Goal: Information Seeking & Learning: Check status

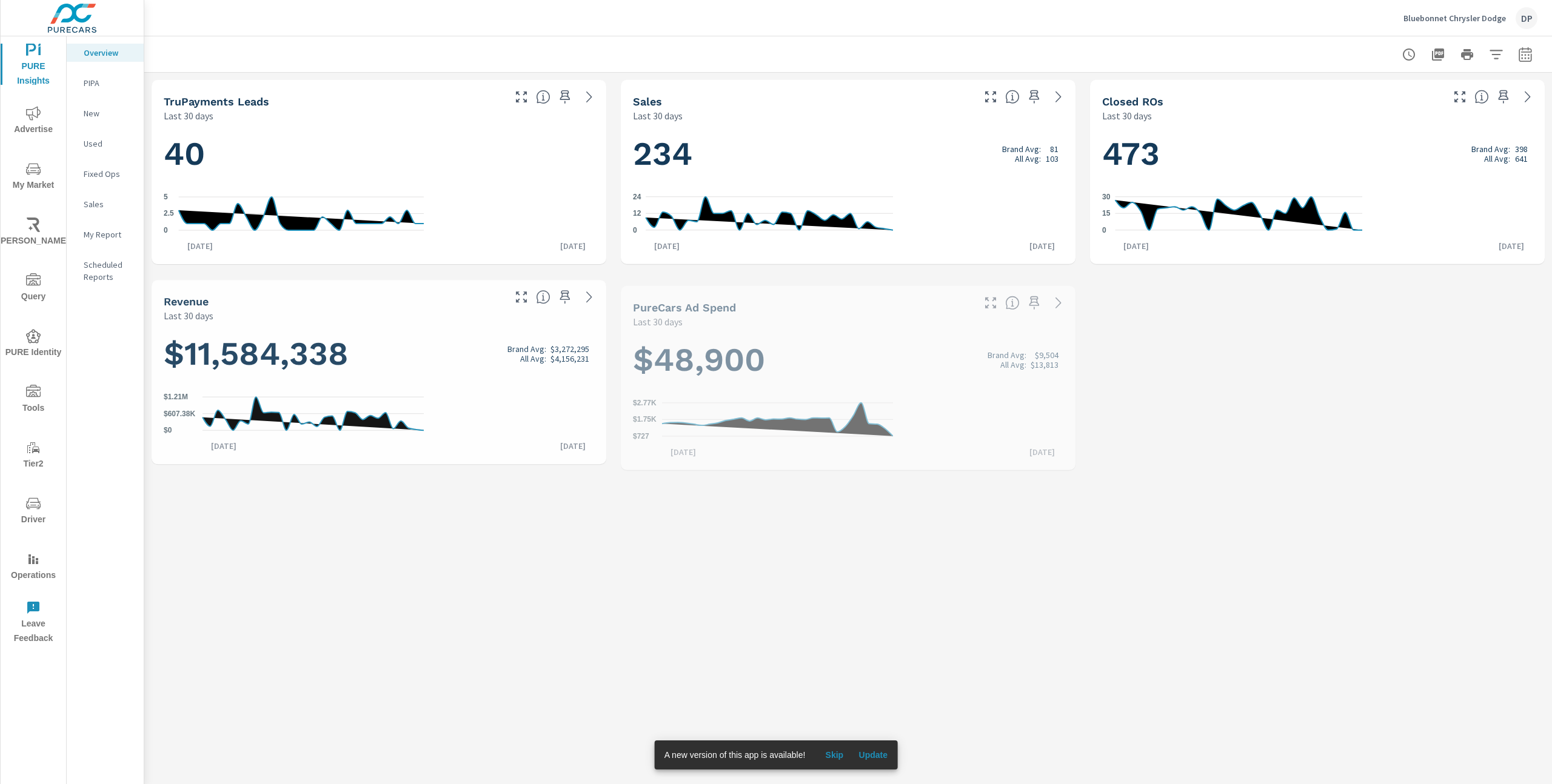
scroll to position [1, 0]
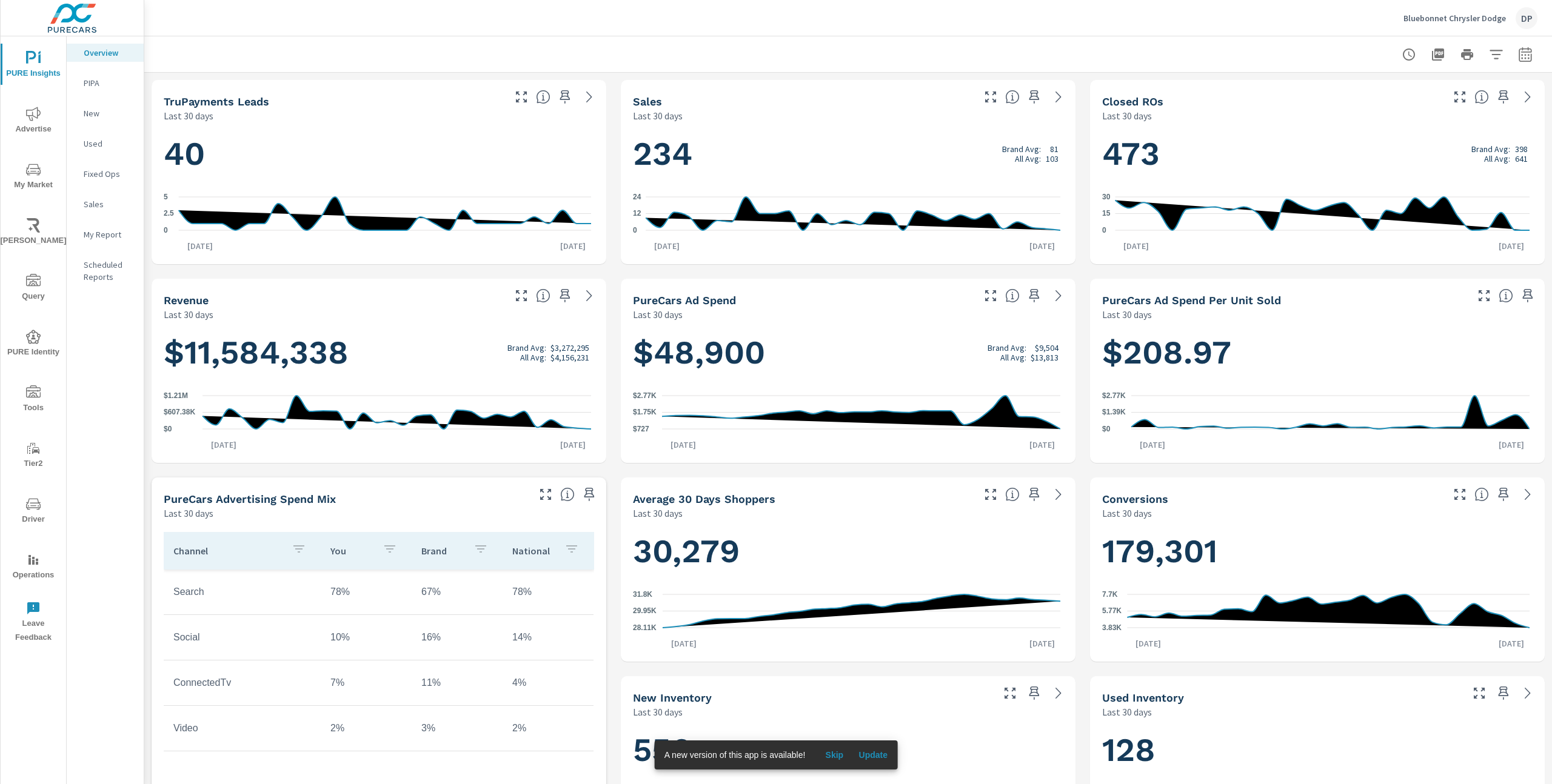
scroll to position [1, 0]
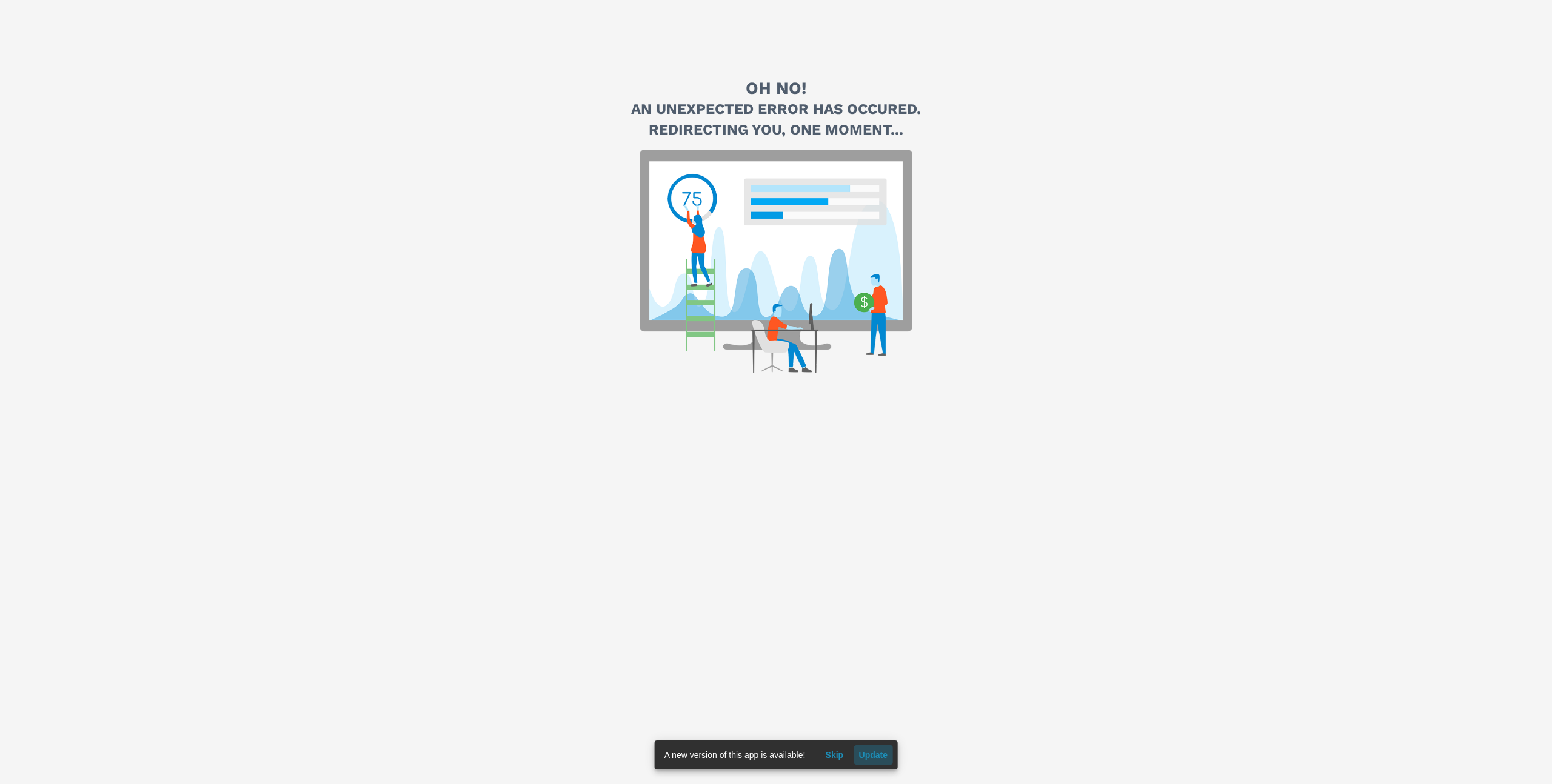
click at [872, 752] on span "Update" at bounding box center [873, 755] width 29 height 11
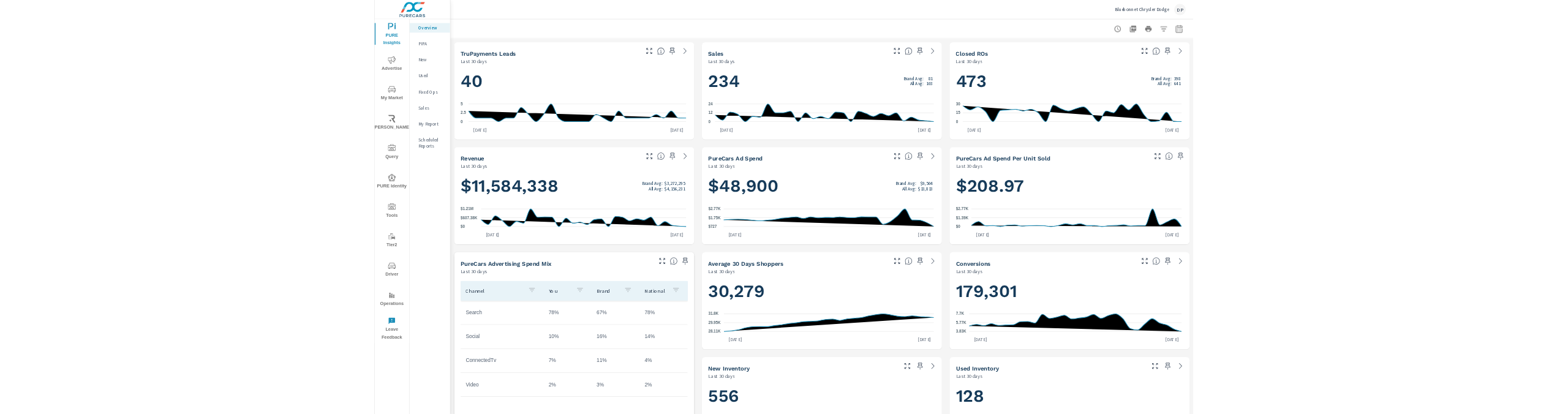
scroll to position [1, 0]
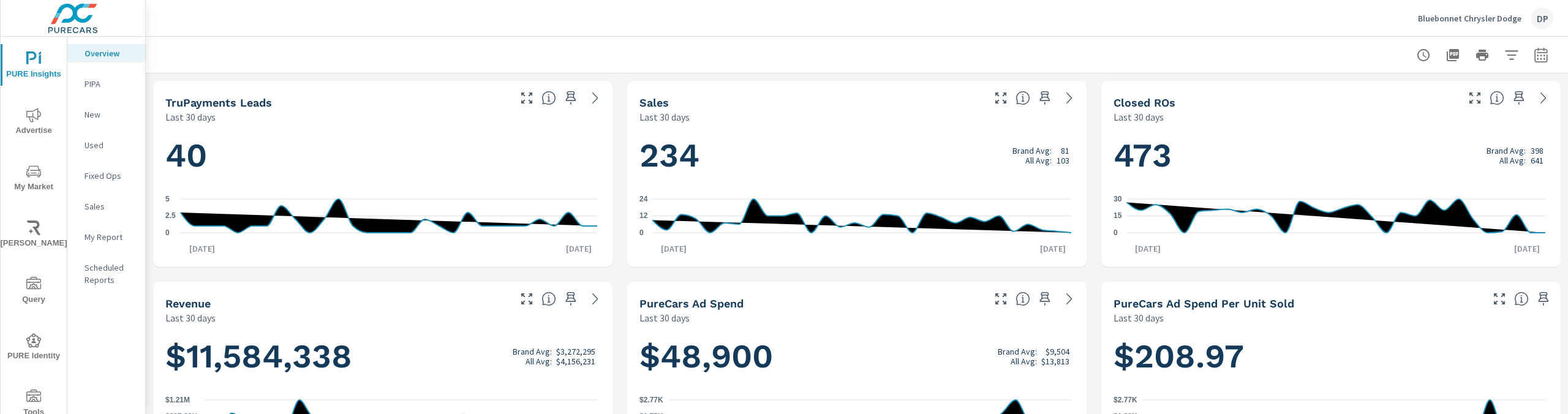
scroll to position [1, 0]
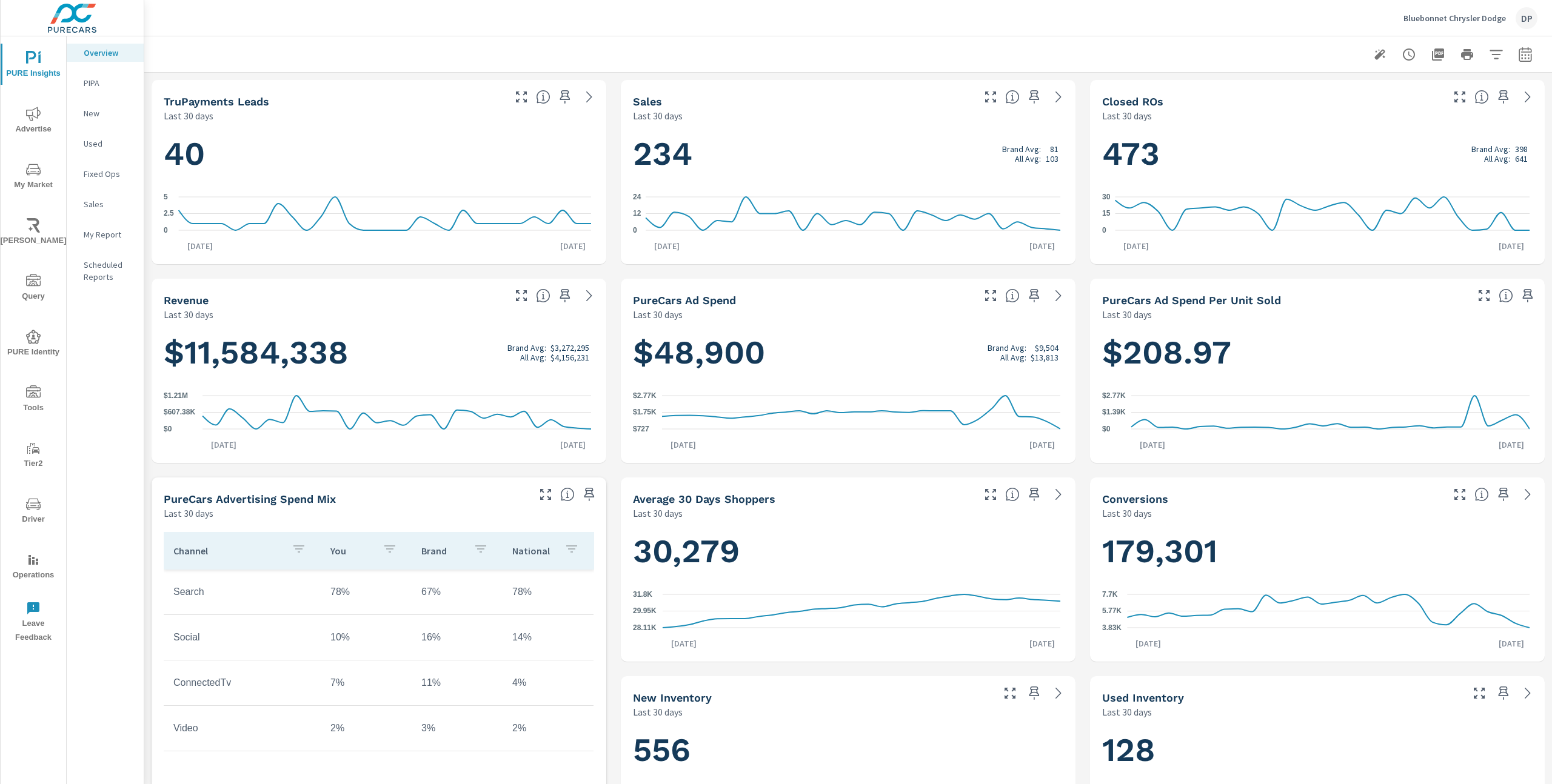
scroll to position [332, 0]
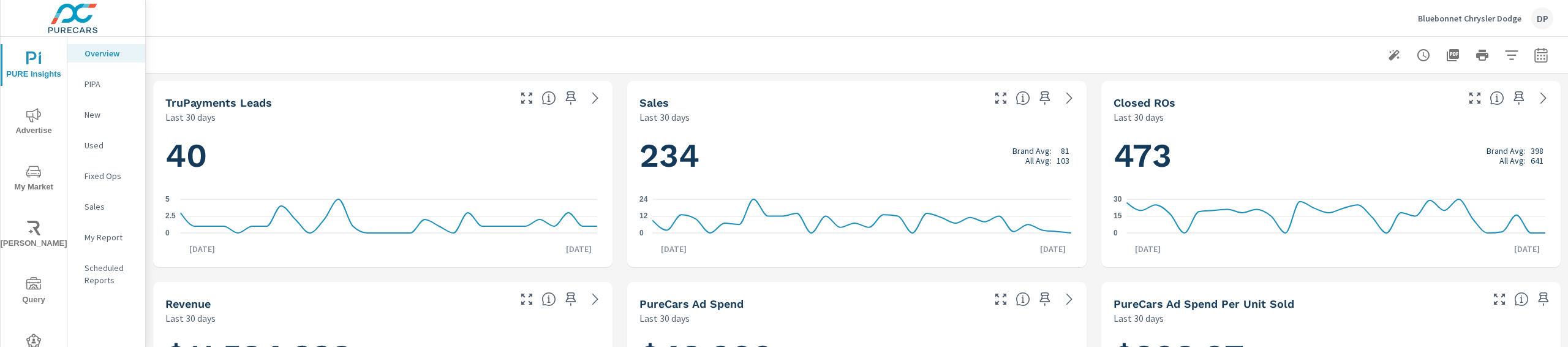
scroll to position [335, 0]
click at [1388, 57] on icon "button" at bounding box center [1393, 55] width 11 height 11
click at [1388, 54] on icon "button" at bounding box center [1393, 55] width 11 height 11
click at [1388, 52] on icon "button" at bounding box center [1393, 55] width 11 height 11
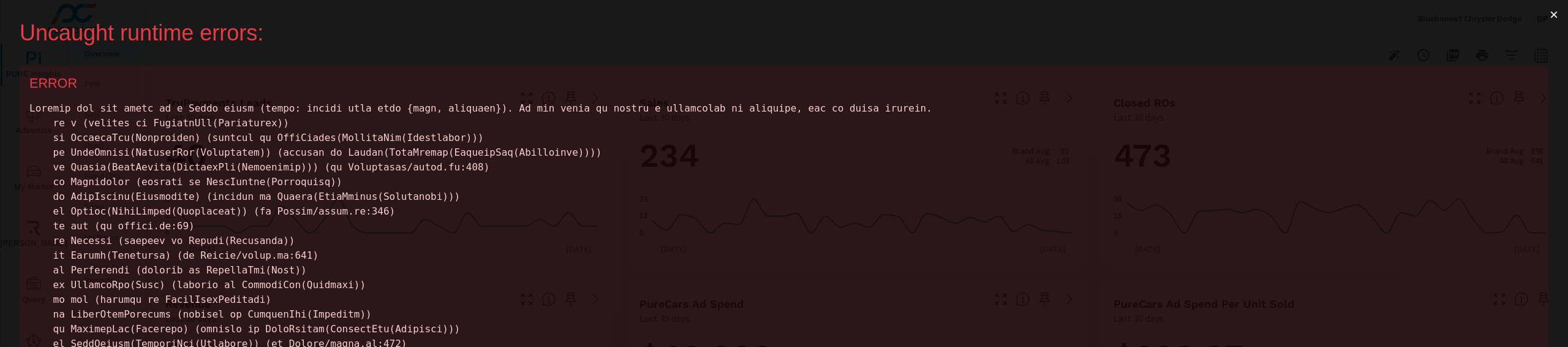
click at [1545, 17] on button "×" at bounding box center [1554, 14] width 28 height 30
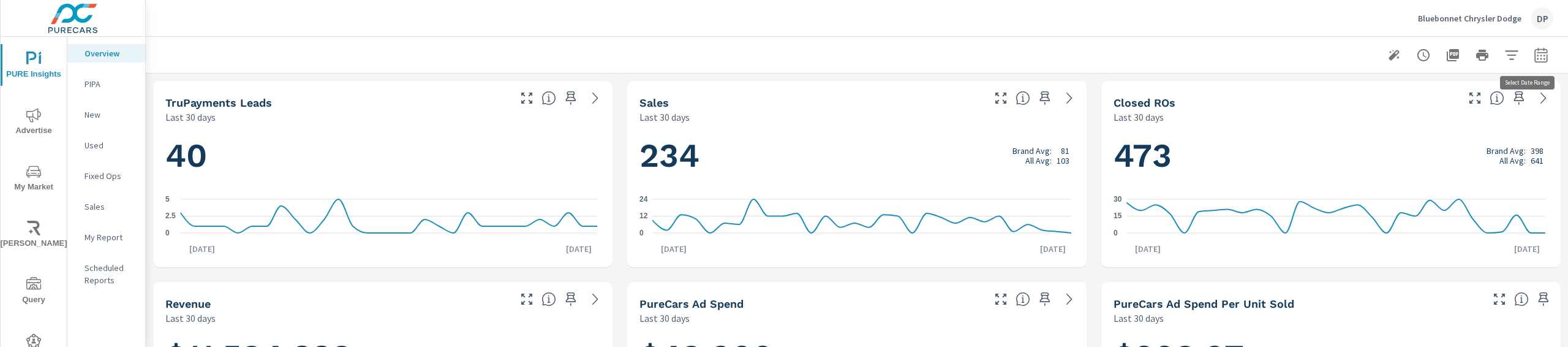
click at [1536, 51] on icon "button" at bounding box center [1541, 55] width 13 height 14
select select "Last 30 days"
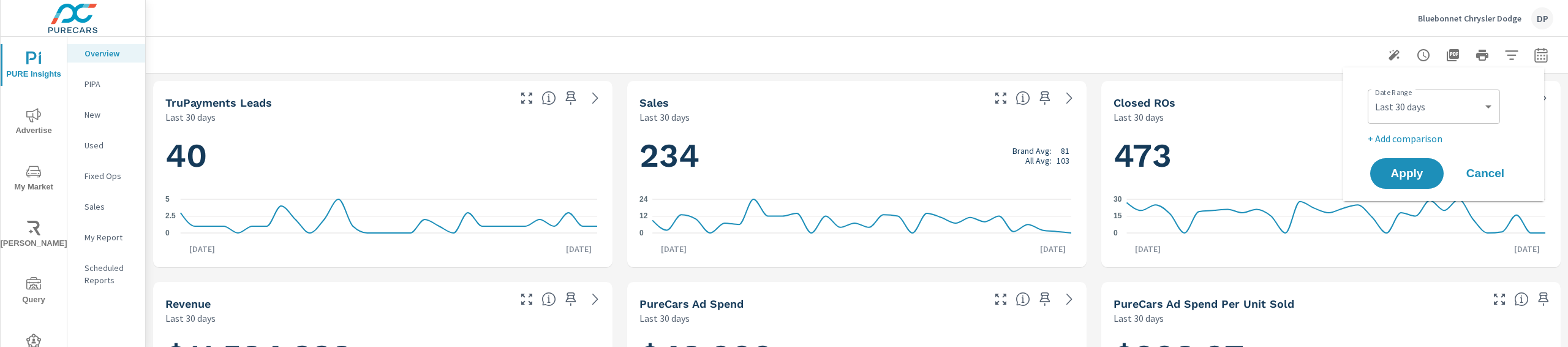
click at [1420, 140] on p "+ Add comparison" at bounding box center [1446, 138] width 157 height 14
select select "Previous period"
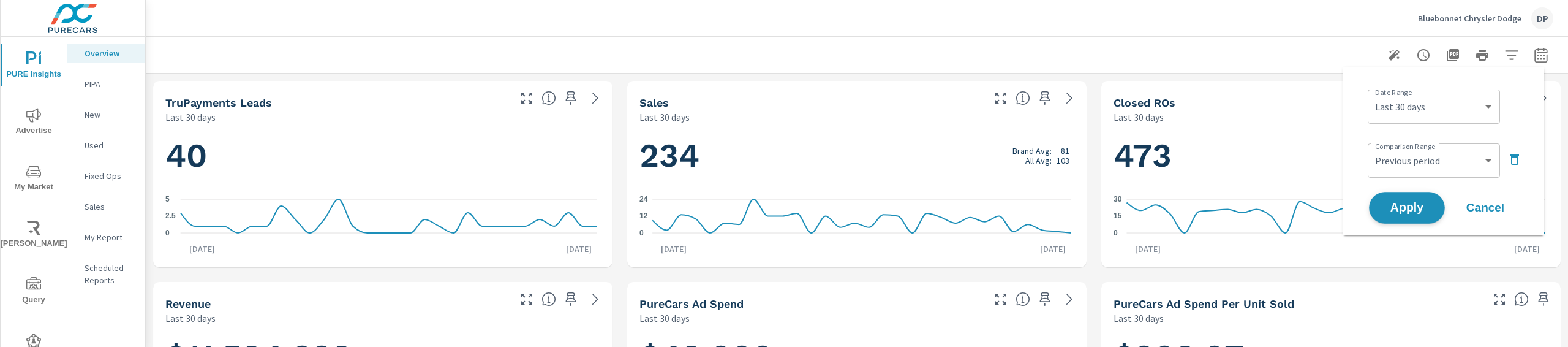
click at [1398, 216] on button "Apply" at bounding box center [1407, 207] width 76 height 32
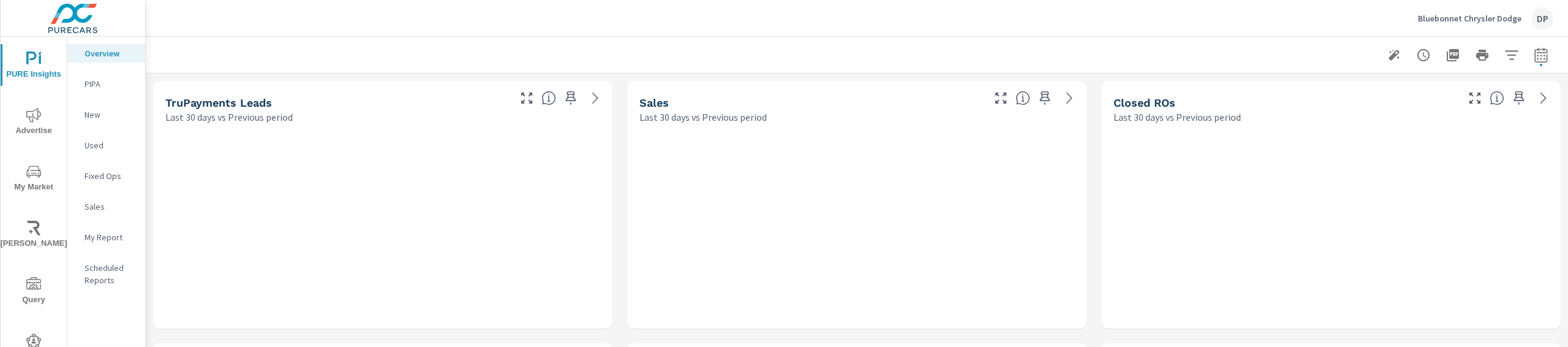
click at [1512, 55] on button "button" at bounding box center [1511, 55] width 24 height 24
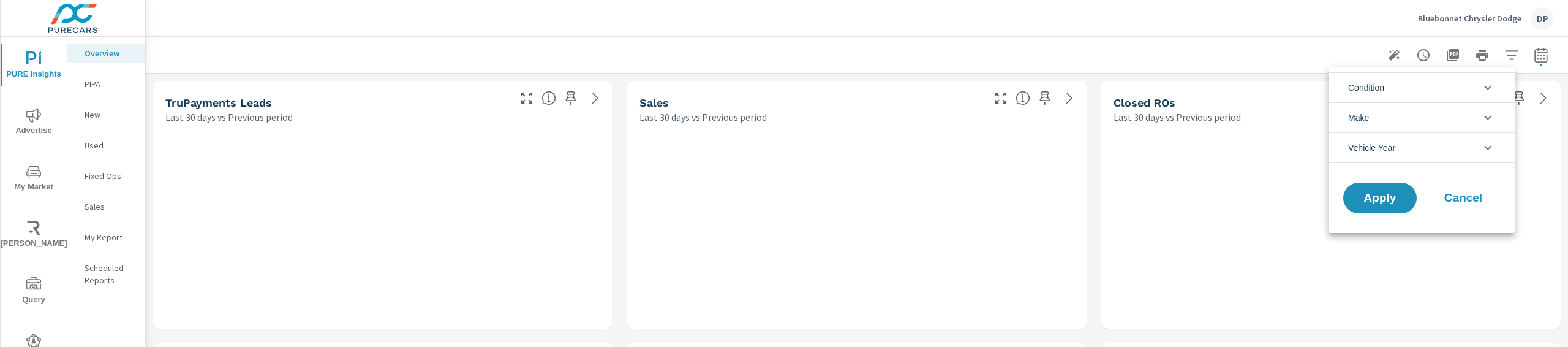
click at [1404, 102] on li "Condition" at bounding box center [1421, 87] width 186 height 30
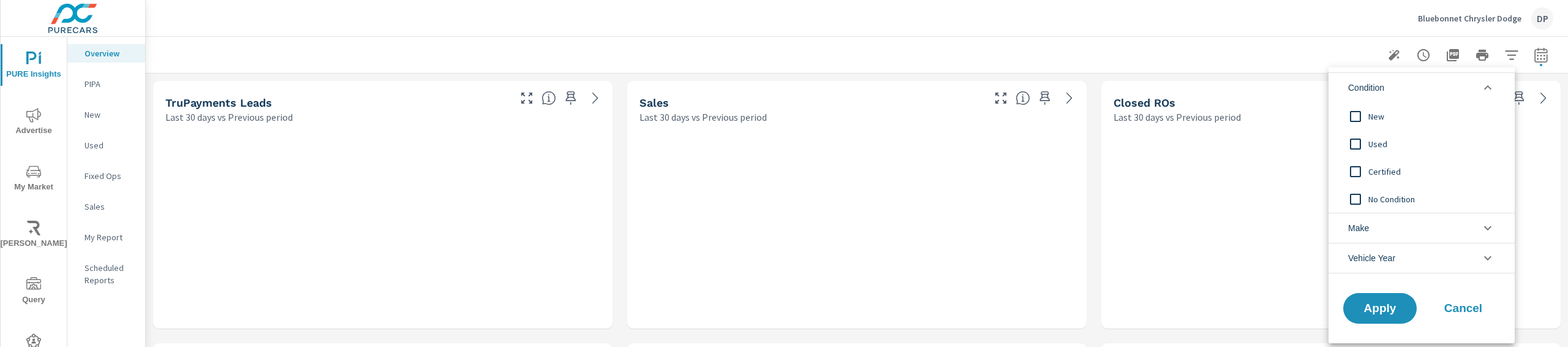
click at [1403, 124] on div "New" at bounding box center [1420, 116] width 183 height 27
click at [1380, 138] on span "Used" at bounding box center [1435, 138] width 134 height 14
click at [1388, 304] on span "Apply" at bounding box center [1380, 302] width 50 height 12
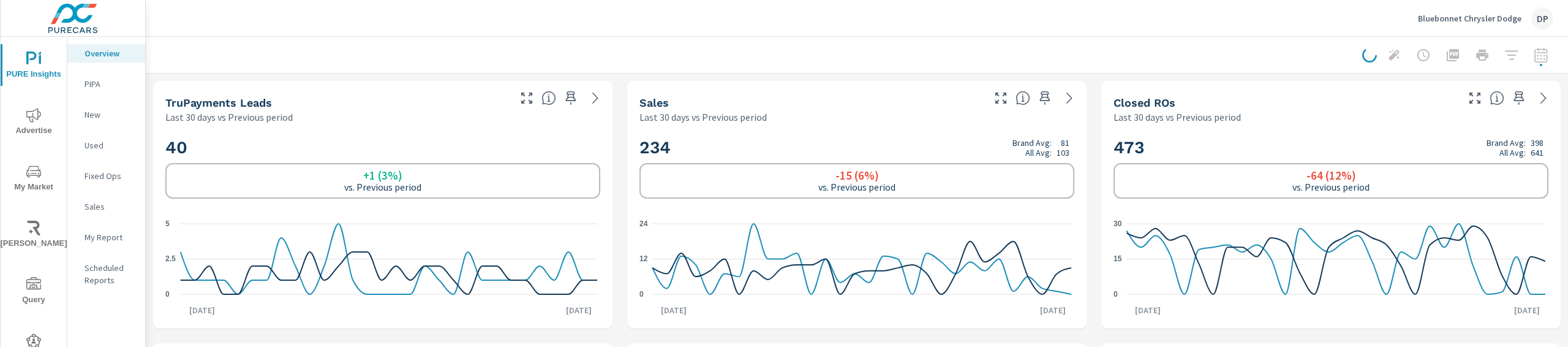
scroll to position [335, 0]
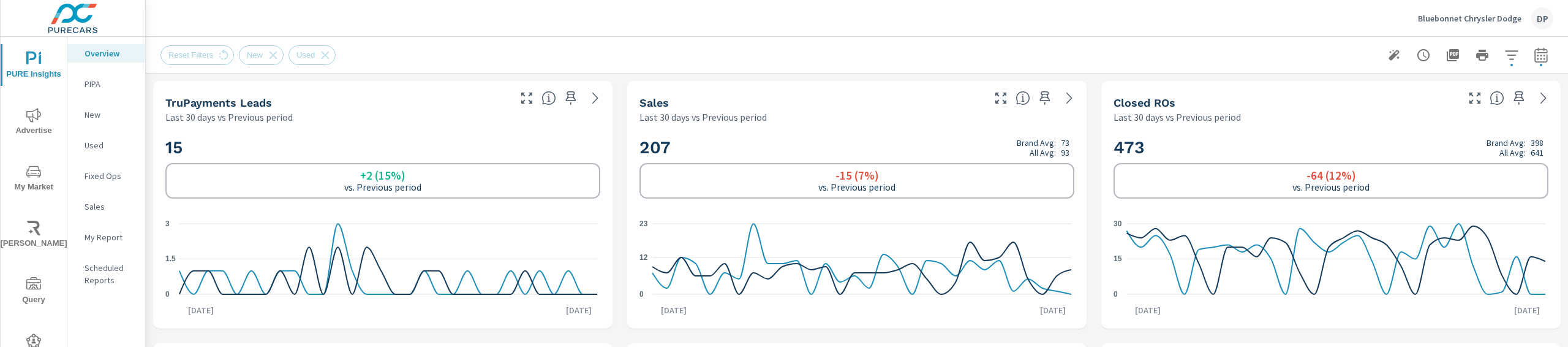
click at [1388, 52] on icon "button" at bounding box center [1393, 55] width 11 height 11
click at [1387, 61] on icon "button" at bounding box center [1394, 55] width 14 height 14
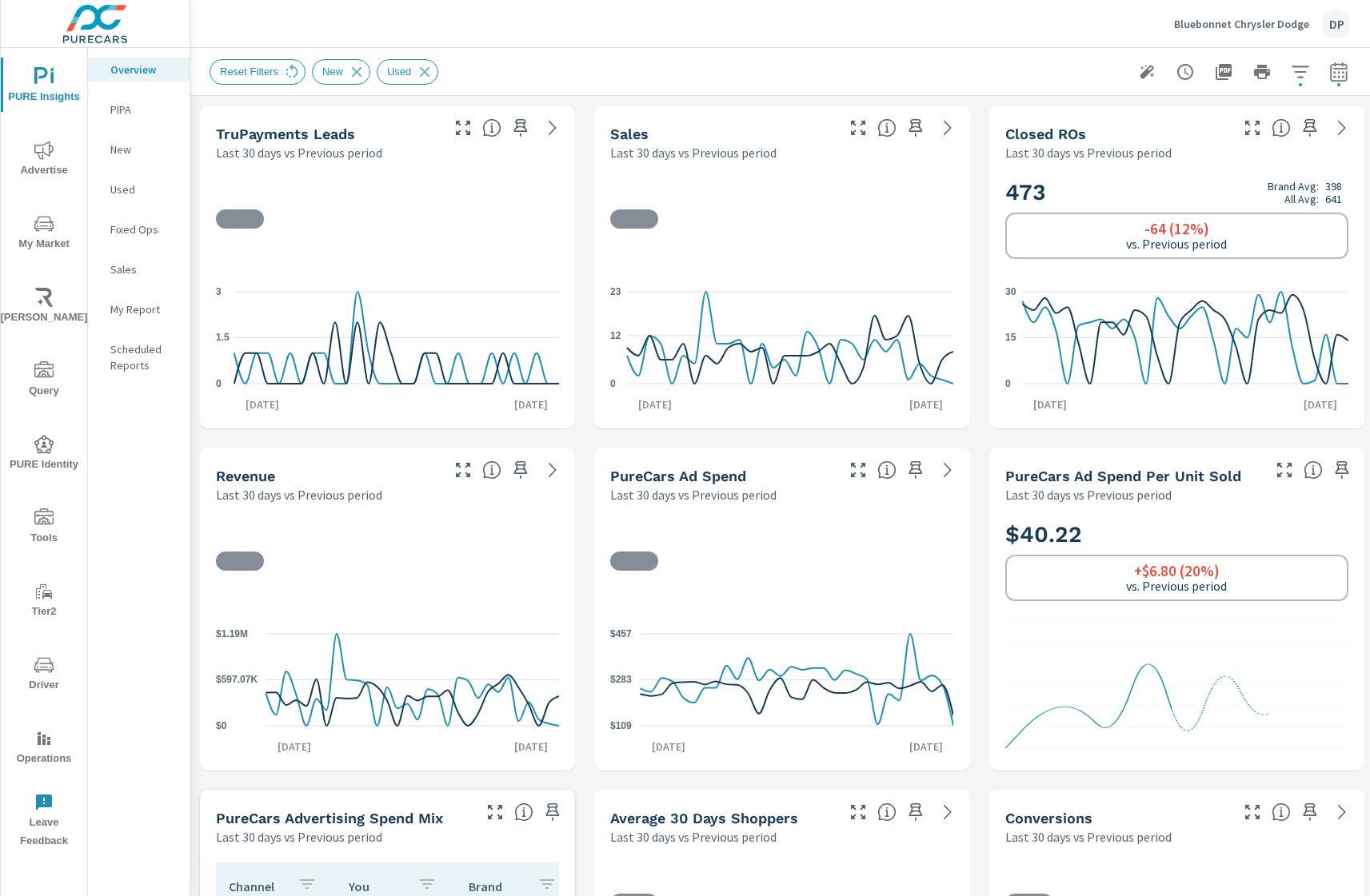
scroll to position [1, 0]
